Goal: Task Accomplishment & Management: Use online tool/utility

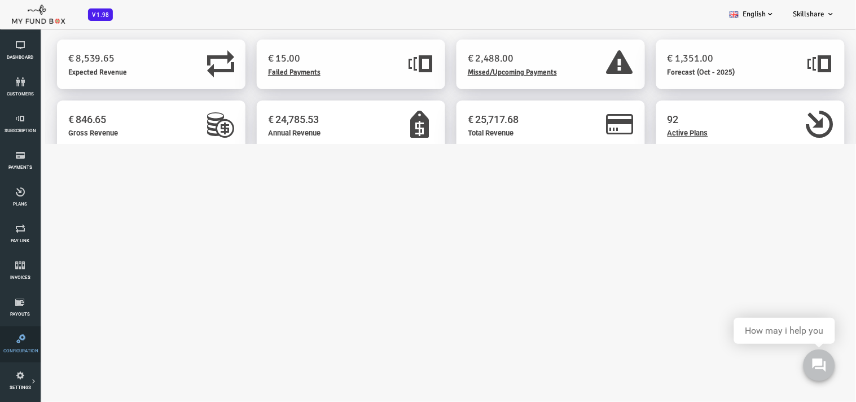
click at [24, 346] on link "Configuration" at bounding box center [20, 344] width 34 height 36
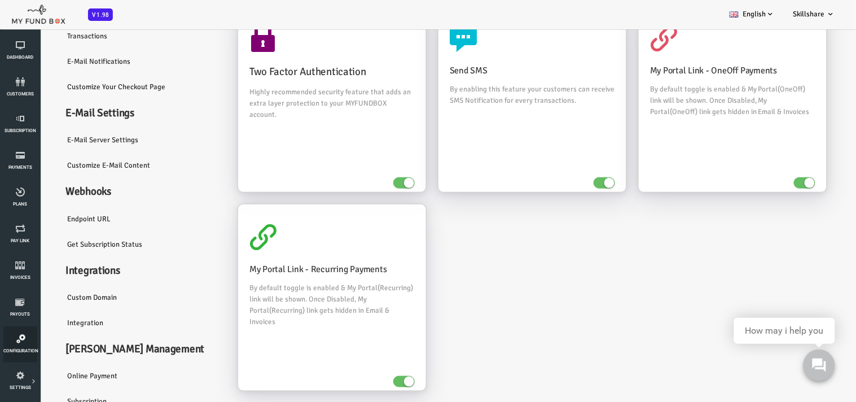
scroll to position [95, 0]
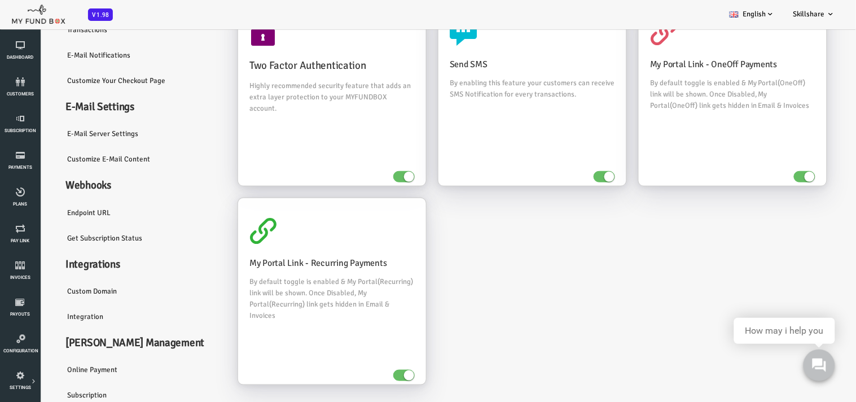
click at [60, 313] on link "Integration" at bounding box center [107, 316] width 169 height 26
click at [55, 313] on link "Integration" at bounding box center [107, 316] width 169 height 26
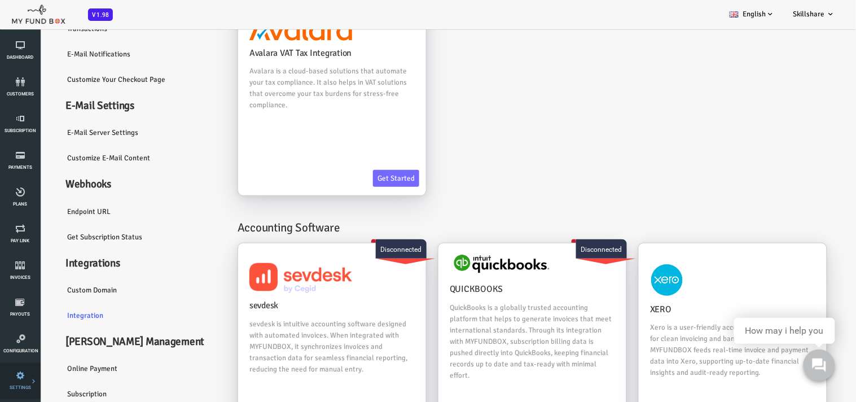
click at [0, 0] on link "Payment Gateway" at bounding box center [0, 0] width 0 height 0
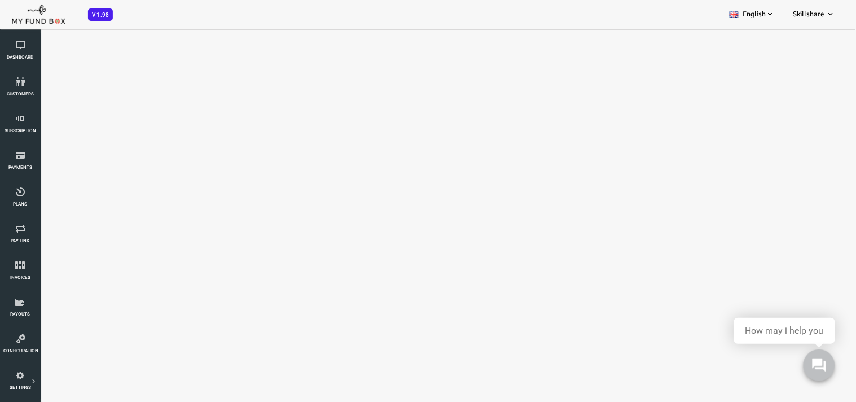
scroll to position [0, 0]
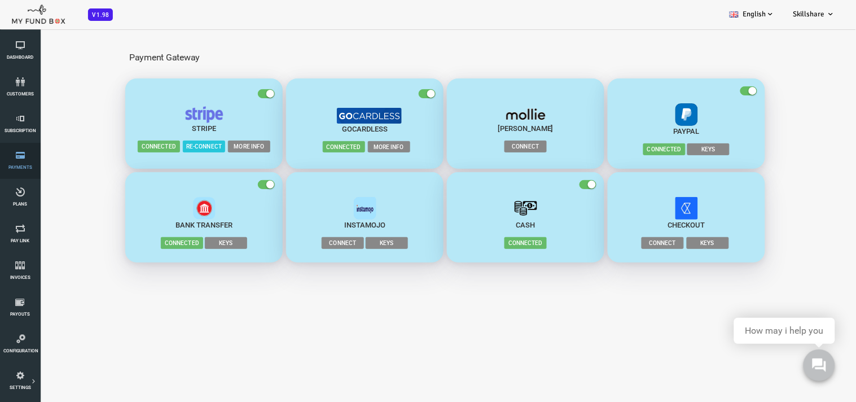
click at [23, 156] on icon at bounding box center [20, 155] width 34 height 9
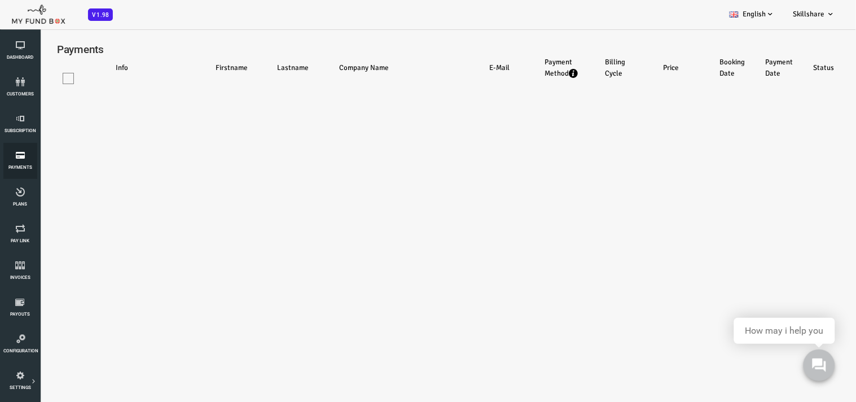
select select "100"
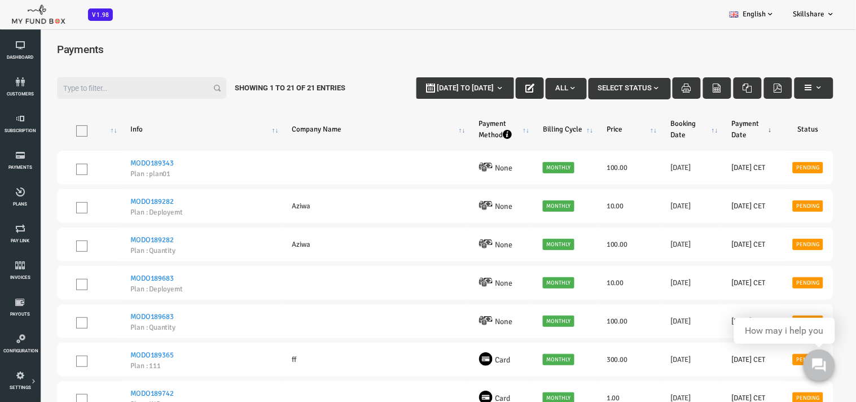
click at [495, 86] on icon "button" at bounding box center [495, 87] width 9 height 9
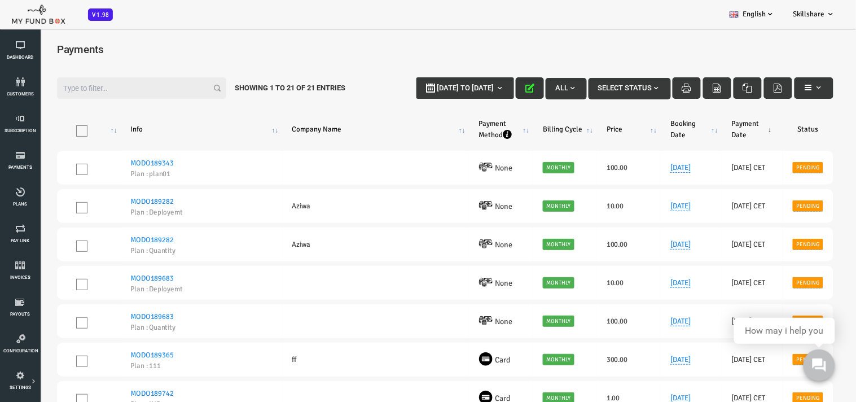
click at [495, 86] on icon "button" at bounding box center [495, 87] width 9 height 9
click at [0, 0] on span "customers" at bounding box center [0, 0] width 0 height 0
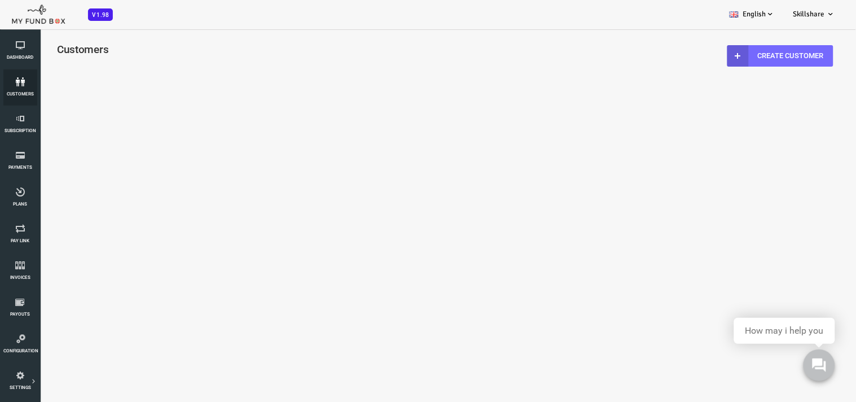
select select "100"
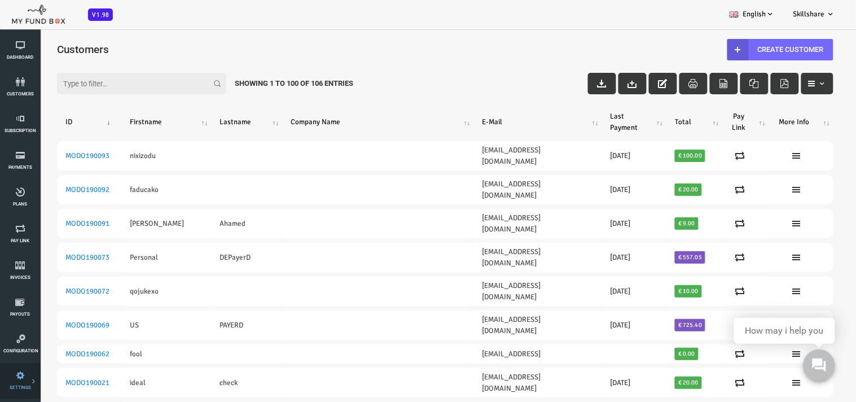
click at [0, 0] on link "Payment Gateway" at bounding box center [0, 0] width 0 height 0
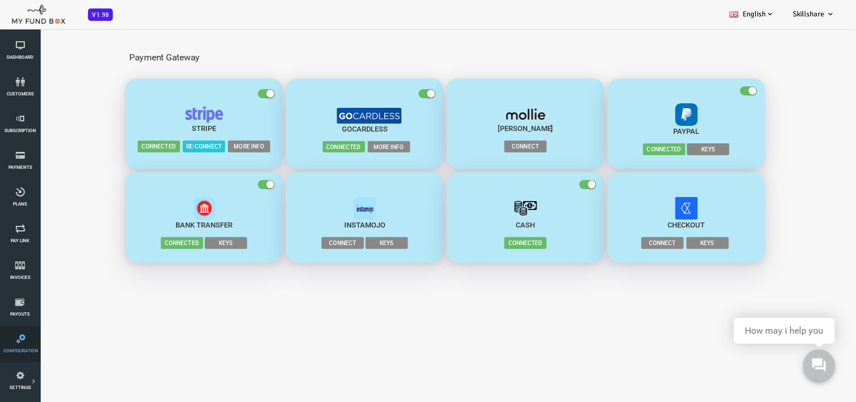
click at [20, 344] on link "Configuration" at bounding box center [20, 344] width 34 height 36
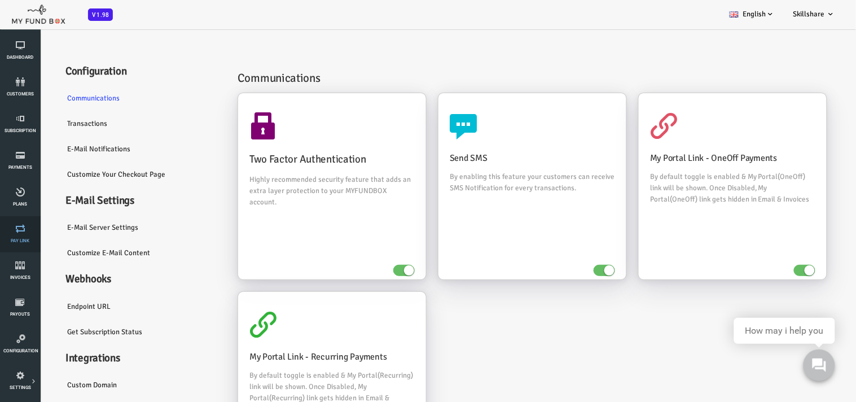
click at [23, 231] on icon at bounding box center [20, 228] width 34 height 9
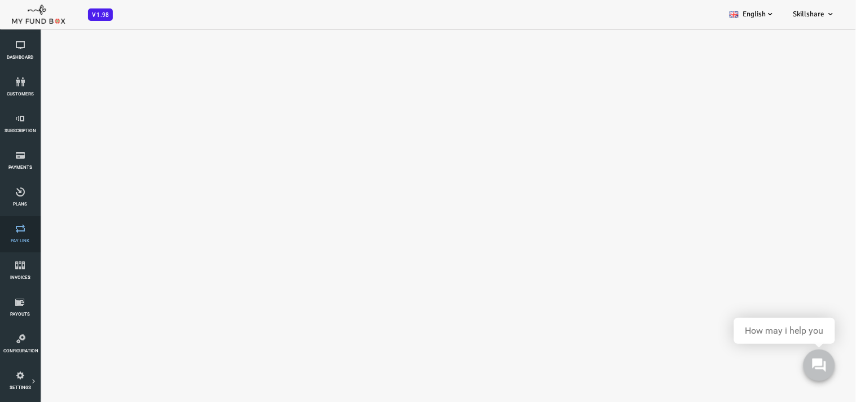
select select "100"
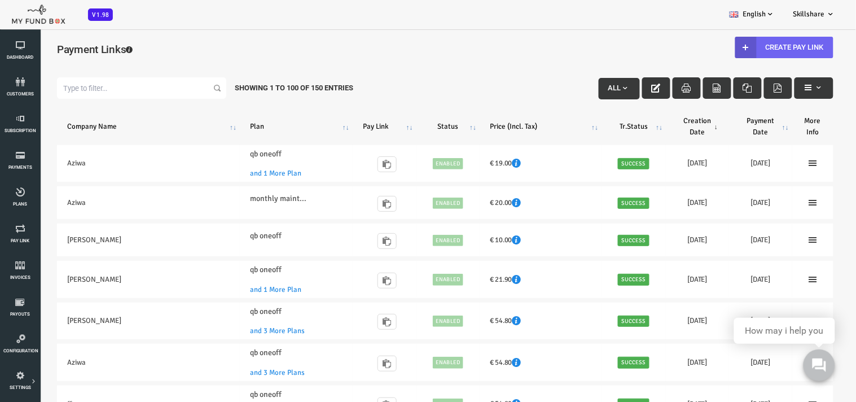
click at [749, 41] on link "Create Pay Link" at bounding box center [750, 46] width 98 height 21
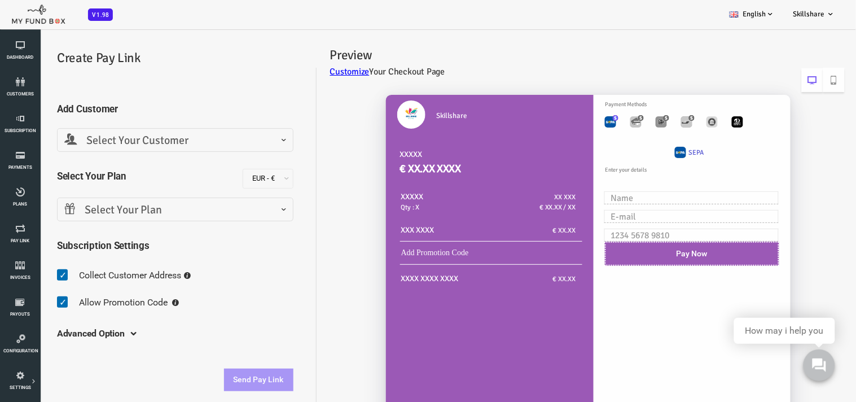
click at [129, 138] on span "Select Your Customer" at bounding box center [141, 139] width 222 height 17
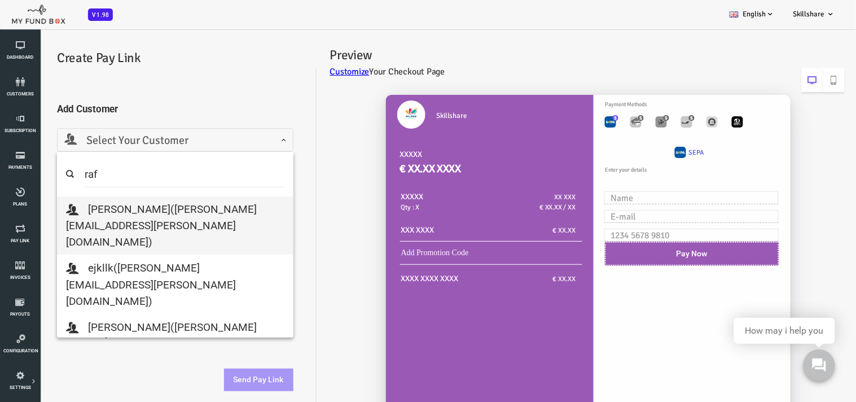
type input "raf"
select select "mohammed.rafiq@myfundbox.com"
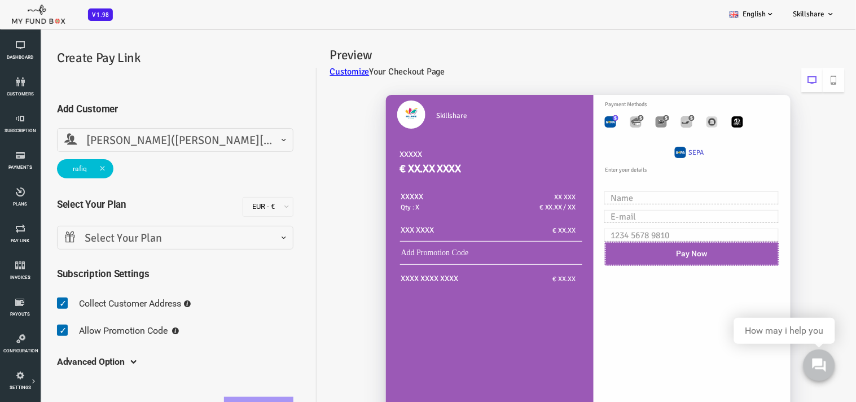
click at [139, 235] on span "Select Your Plan" at bounding box center [141, 237] width 222 height 17
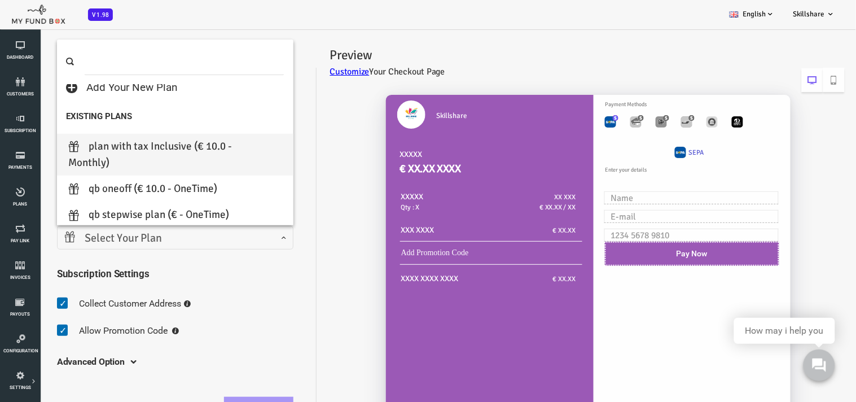
scroll to position [63, 0]
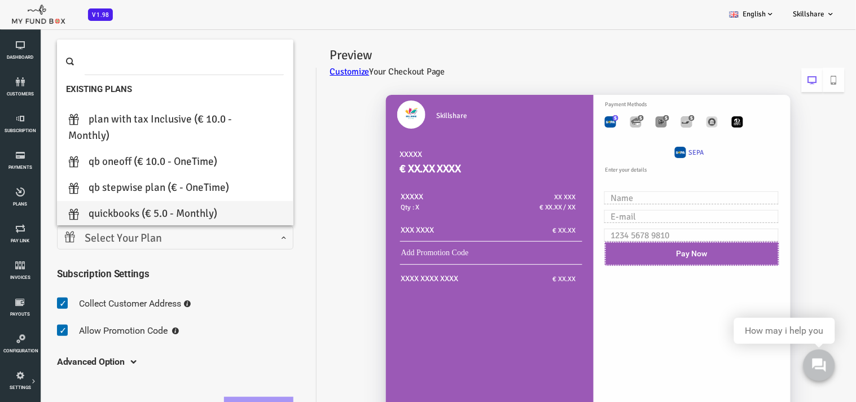
select select "Quickbooks"
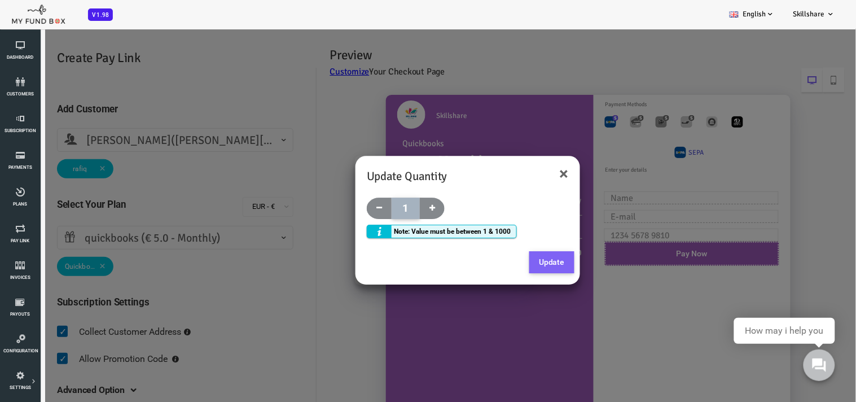
click at [519, 259] on button "Update" at bounding box center [517, 261] width 45 height 23
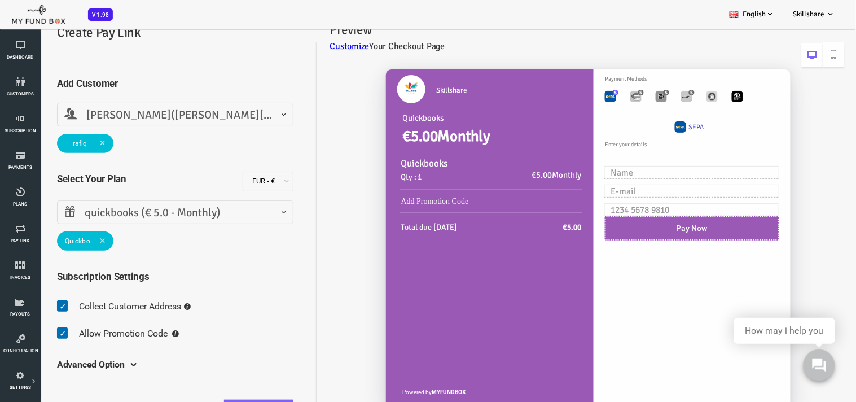
scroll to position [39, 0]
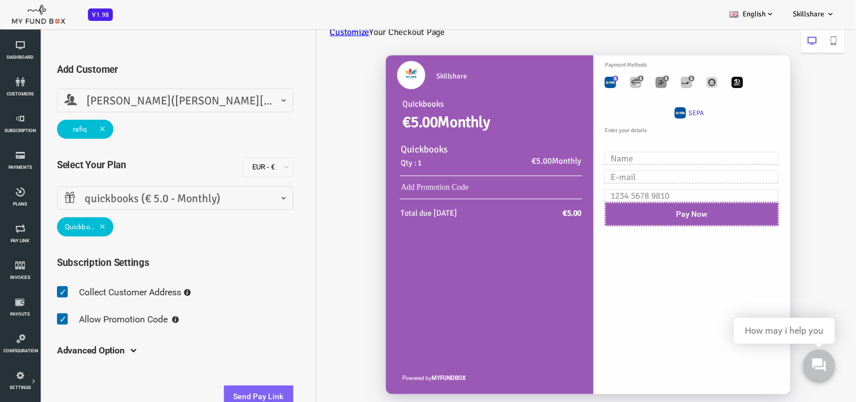
click at [23, 290] on span at bounding box center [31, 291] width 17 height 23
click at [23, 283] on input "checkbox" at bounding box center [23, 283] width 1 height 1
checkbox input "false"
click at [232, 393] on button "Send Pay Link" at bounding box center [224, 396] width 69 height 23
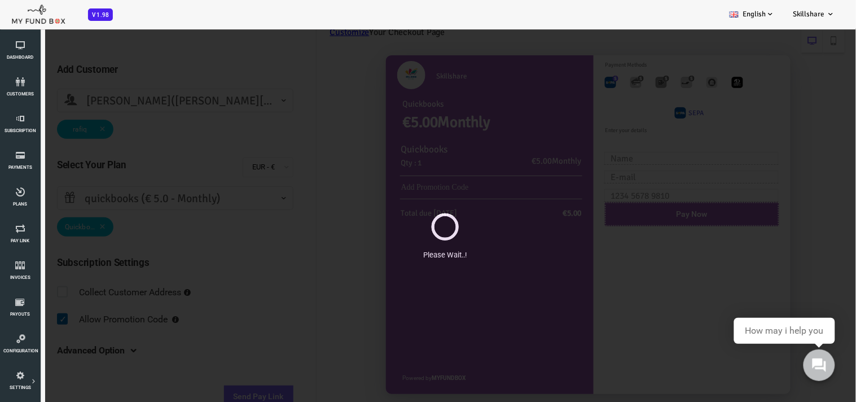
scroll to position [0, 0]
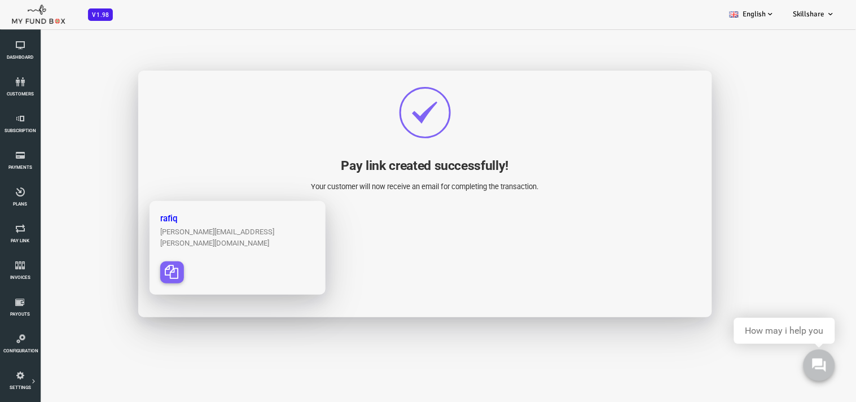
click at [141, 264] on icon "button" at bounding box center [138, 271] width 14 height 14
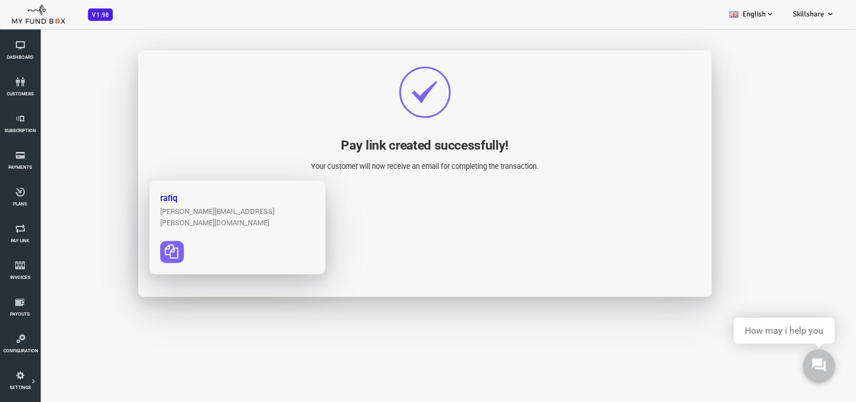
scroll to position [31, 0]
